Goal: Task Accomplishment & Management: Use online tool/utility

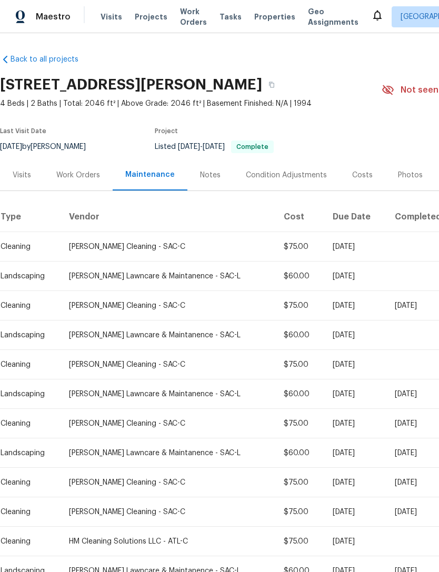
click at [185, 15] on span "Work Orders" at bounding box center [193, 16] width 27 height 21
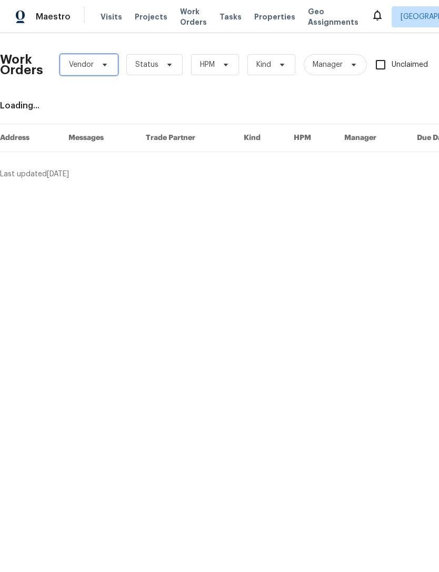
click at [104, 67] on icon at bounding box center [105, 65] width 8 height 8
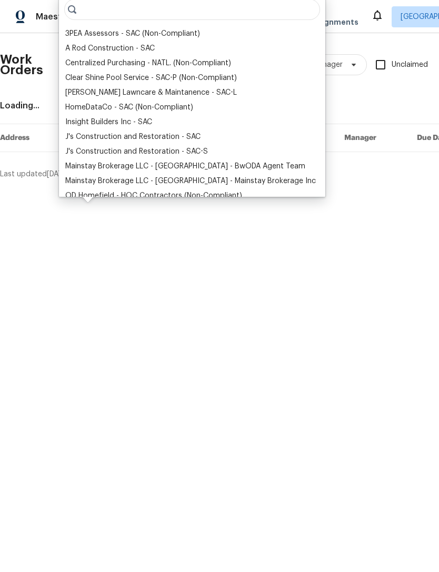
click at [124, 119] on div "Insight Builders Inc - SAC" at bounding box center [108, 122] width 87 height 11
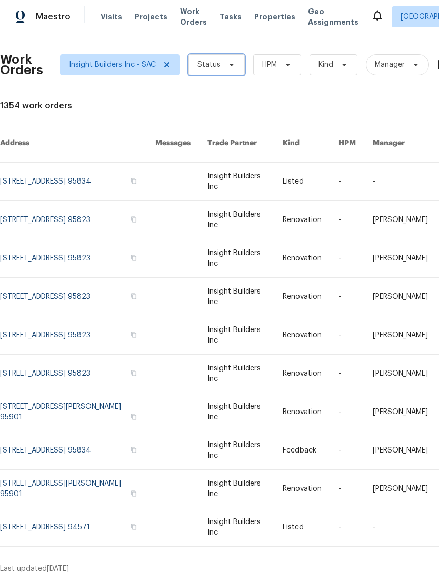
click at [231, 67] on icon at bounding box center [231, 65] width 8 height 8
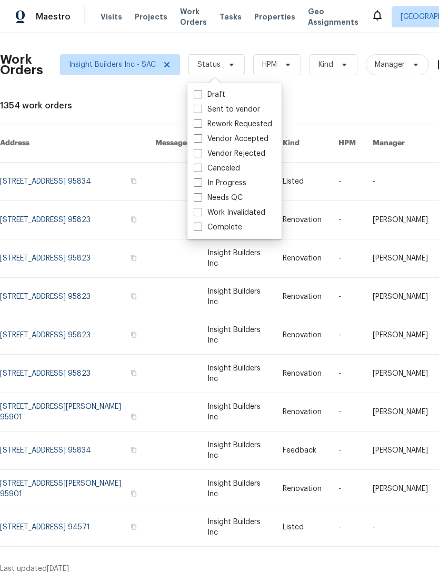
click at [235, 195] on label "Needs QC" at bounding box center [218, 198] width 49 height 11
click at [201, 195] on input "Needs QC" at bounding box center [197, 196] width 7 height 7
checkbox input "true"
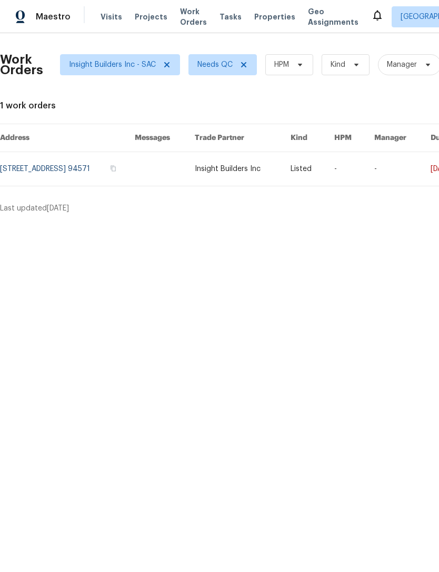
click at [128, 166] on link at bounding box center [67, 169] width 135 height 34
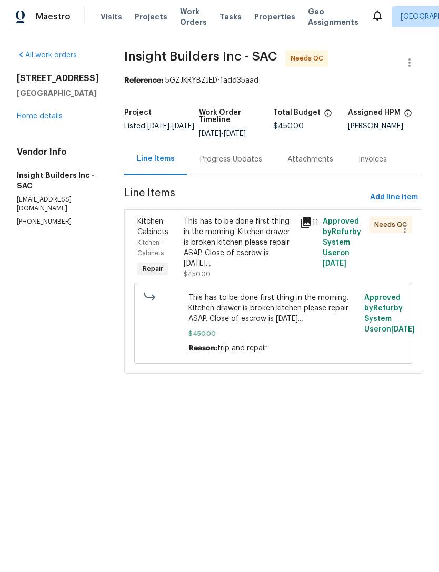
click at [271, 250] on div "This has to be done first thing in the morning. Kitchen drawer is broken kitche…" at bounding box center [238, 242] width 109 height 53
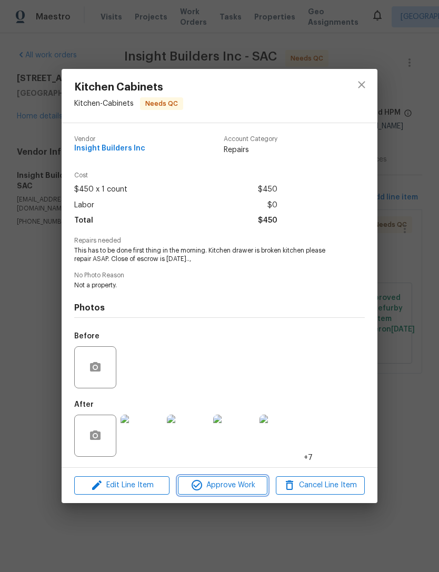
click at [235, 486] on span "Approve Work" at bounding box center [222, 485] width 83 height 13
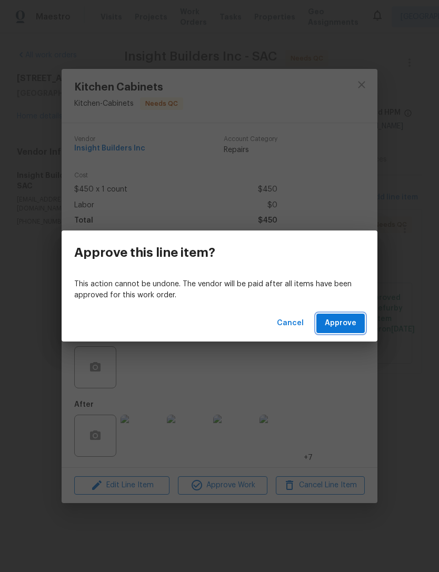
click at [349, 321] on span "Approve" at bounding box center [341, 323] width 32 height 13
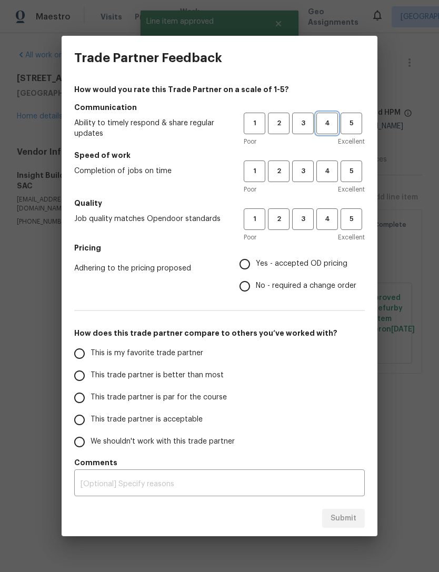
click at [331, 125] on span "4" at bounding box center [326, 123] width 19 height 12
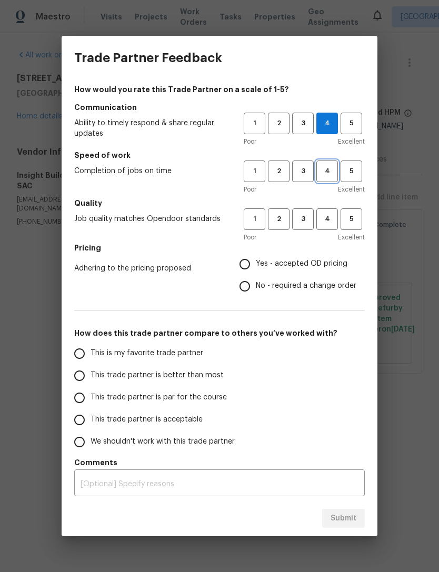
click at [333, 175] on span "4" at bounding box center [326, 171] width 19 height 12
click at [310, 217] on span "3" at bounding box center [302, 219] width 19 height 12
click at [250, 264] on input "Yes - accepted OD pricing" at bounding box center [245, 264] width 22 height 22
radio input "true"
click at [82, 377] on input "This trade partner is better than most" at bounding box center [79, 376] width 22 height 22
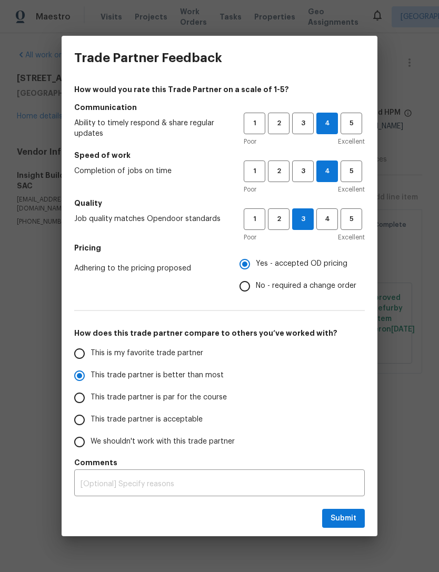
click at [346, 495] on div "x ​" at bounding box center [219, 484] width 290 height 24
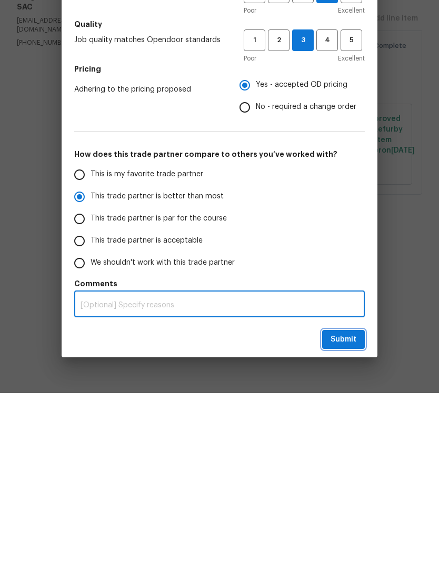
click at [352, 512] on span "Submit" at bounding box center [343, 518] width 26 height 13
radio input "true"
